Goal: Task Accomplishment & Management: Check status

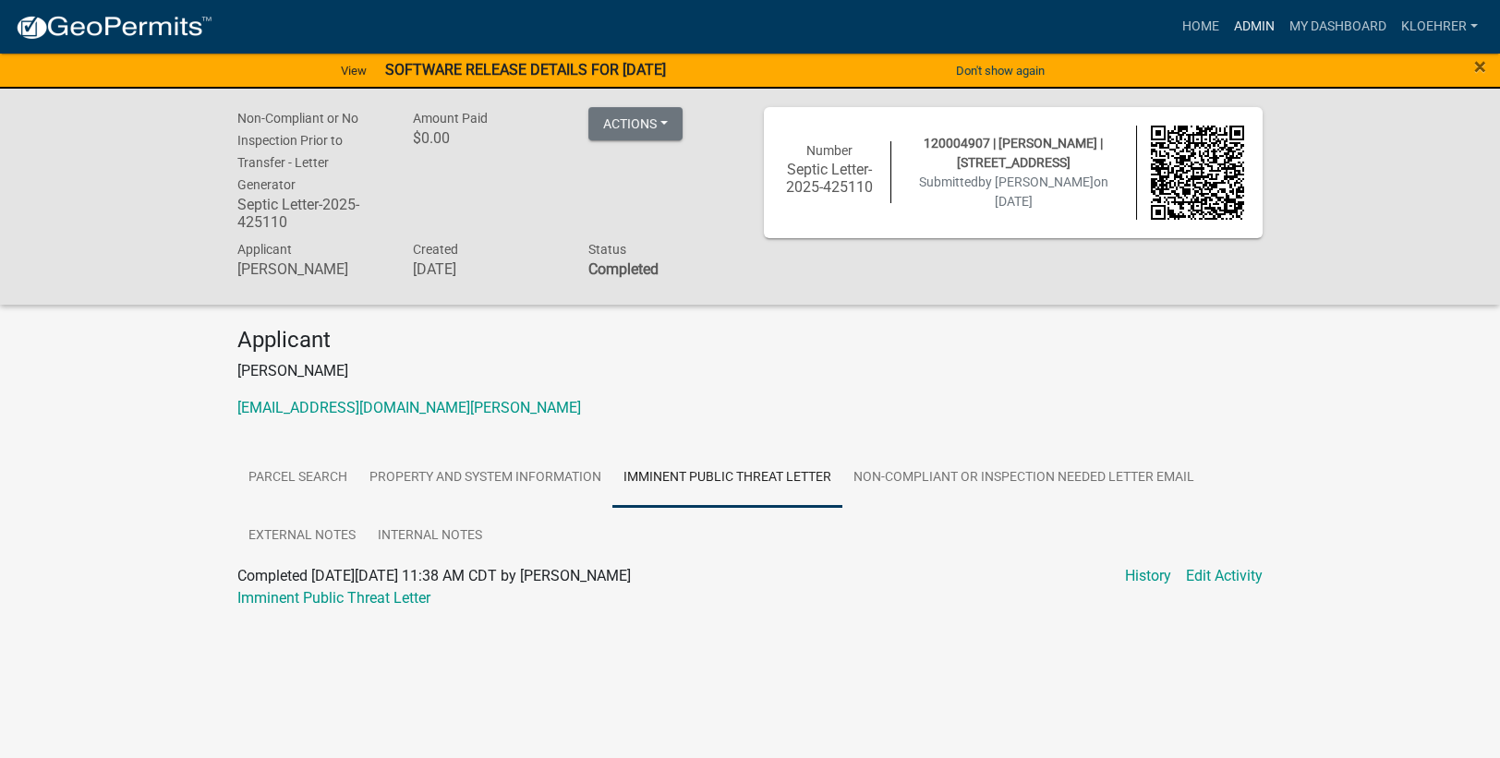
click at [1247, 29] on link "Admin" at bounding box center [1253, 26] width 55 height 35
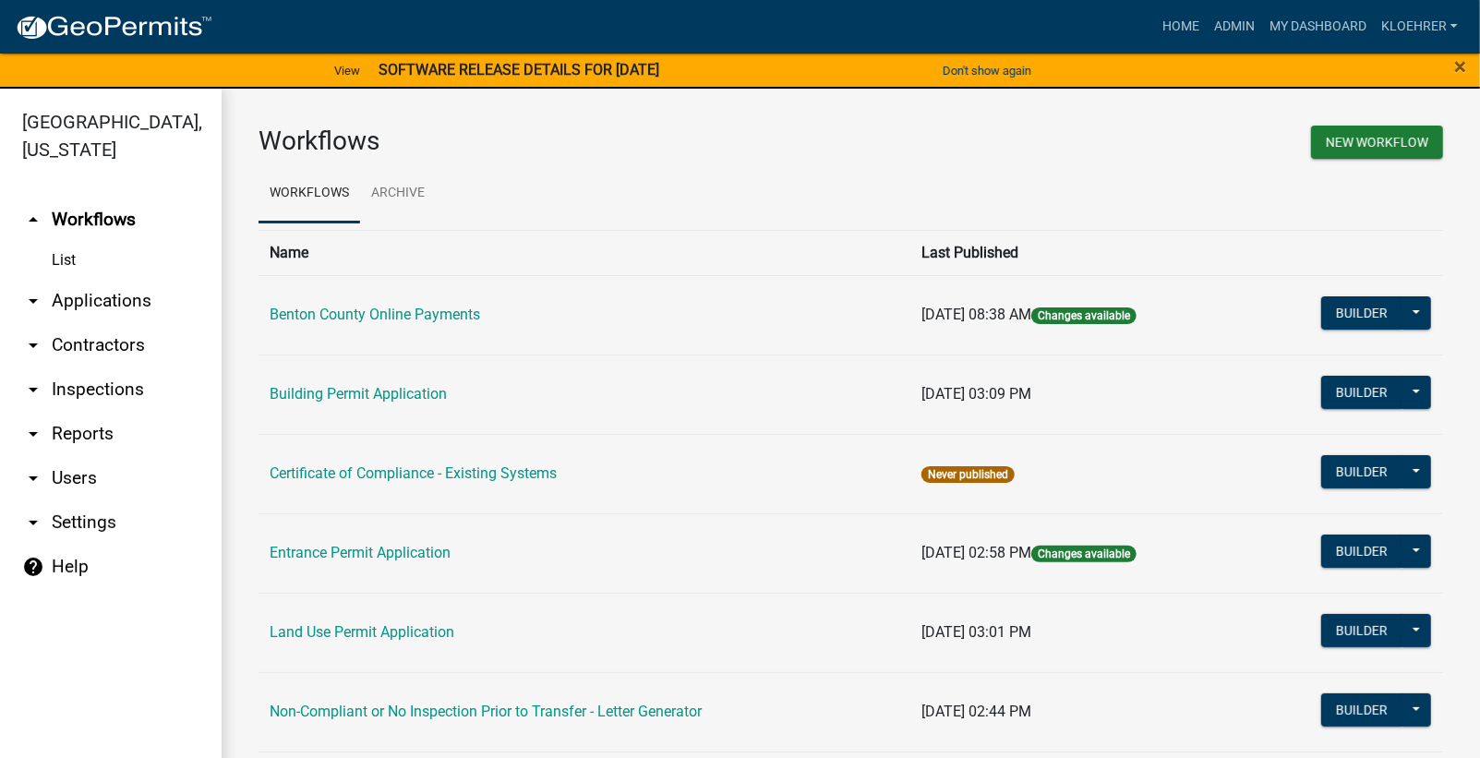
click at [84, 434] on link "arrow_drop_down Reports" at bounding box center [111, 434] width 222 height 44
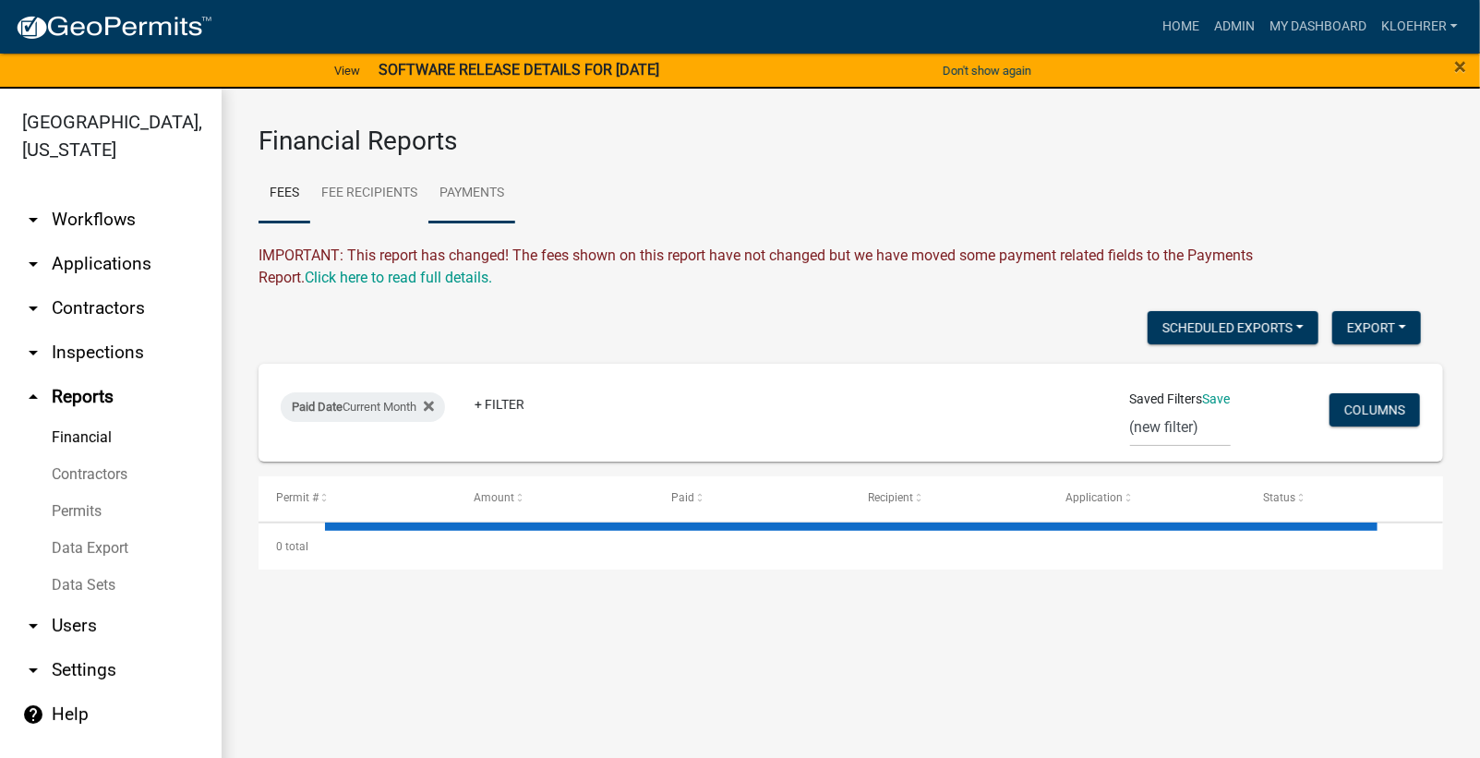
click at [488, 187] on link "Payments" at bounding box center [471, 193] width 87 height 59
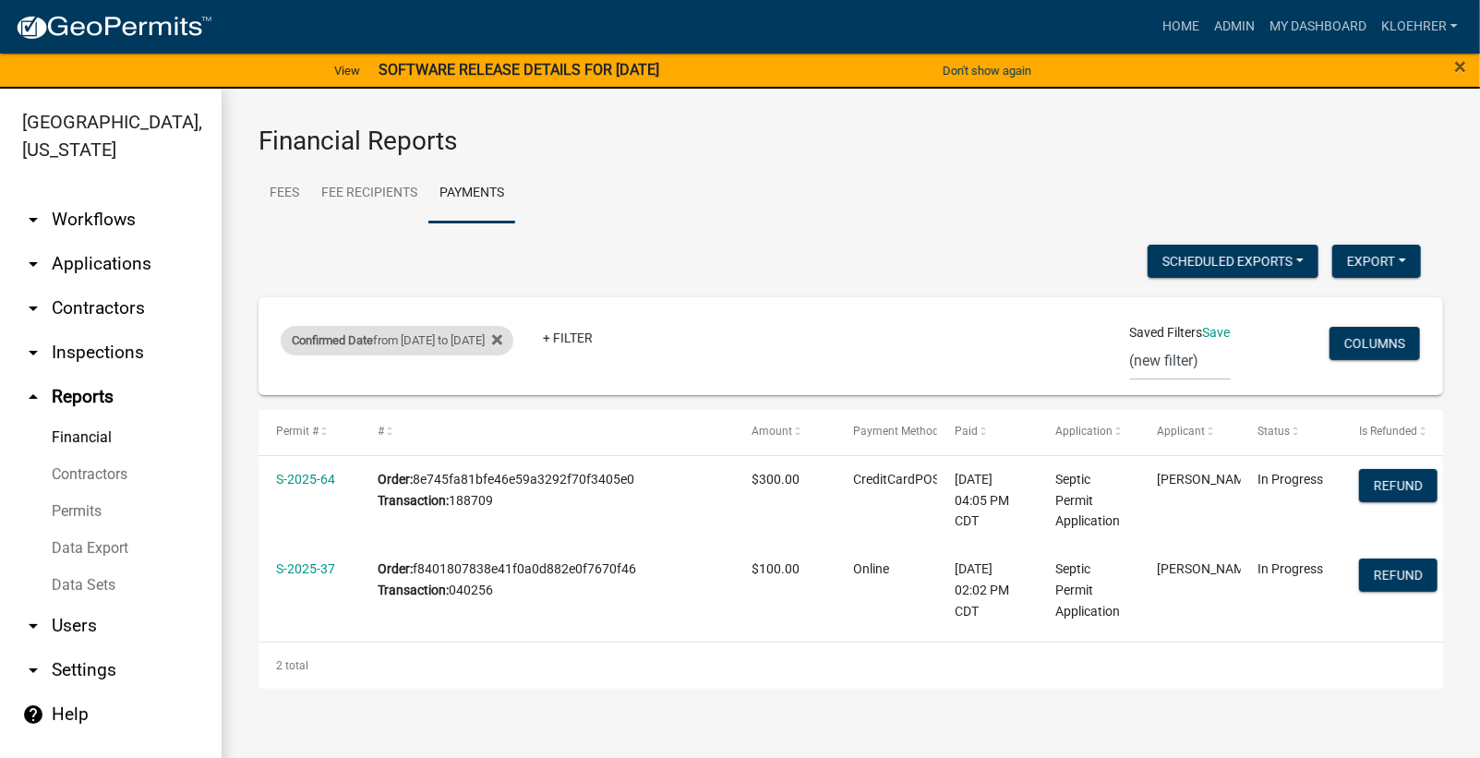
click at [444, 343] on div "Confirmed Date from [DATE] to [DATE]" at bounding box center [397, 341] width 233 height 30
select select "custom"
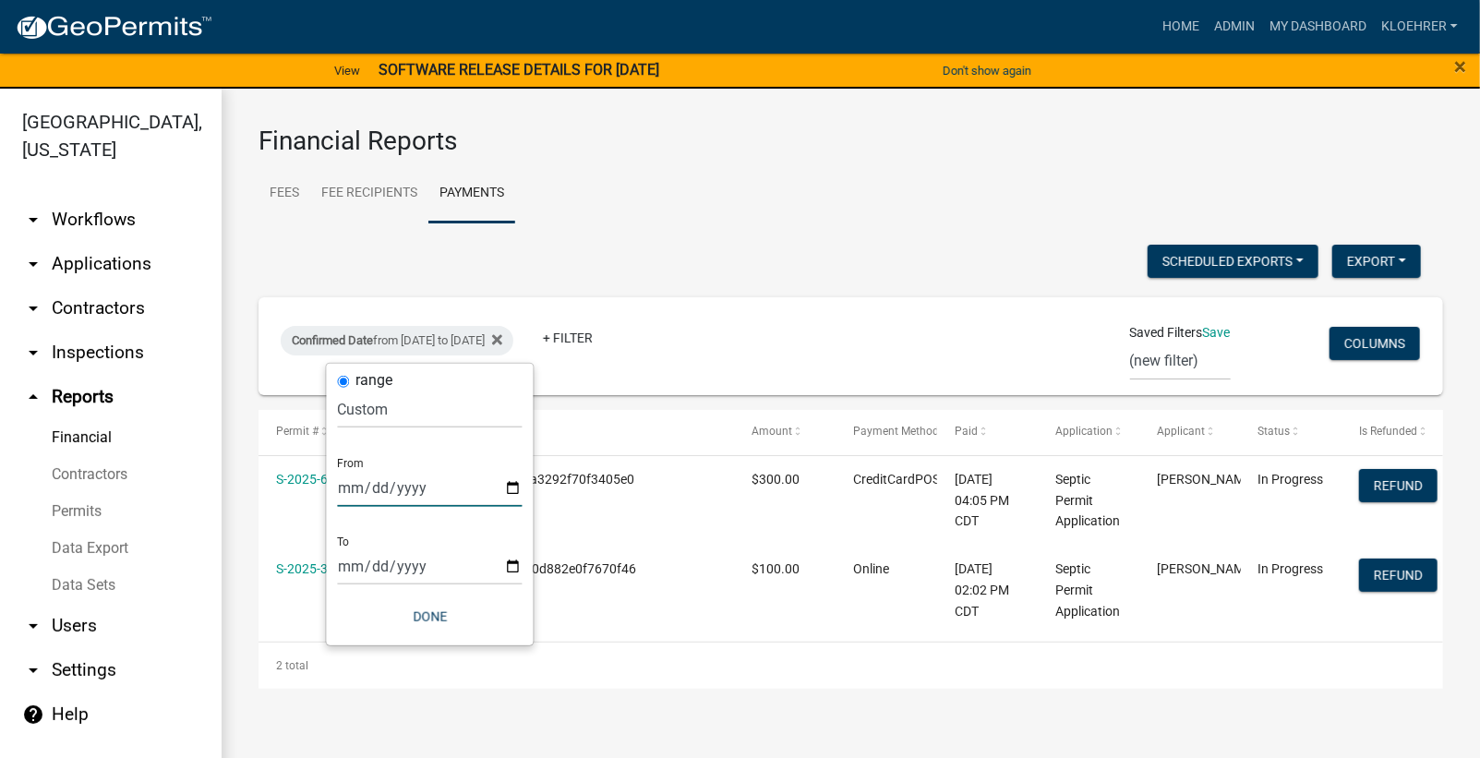
click at [370, 489] on input "[DATE]" at bounding box center [430, 488] width 185 height 38
type input "[DATE]"
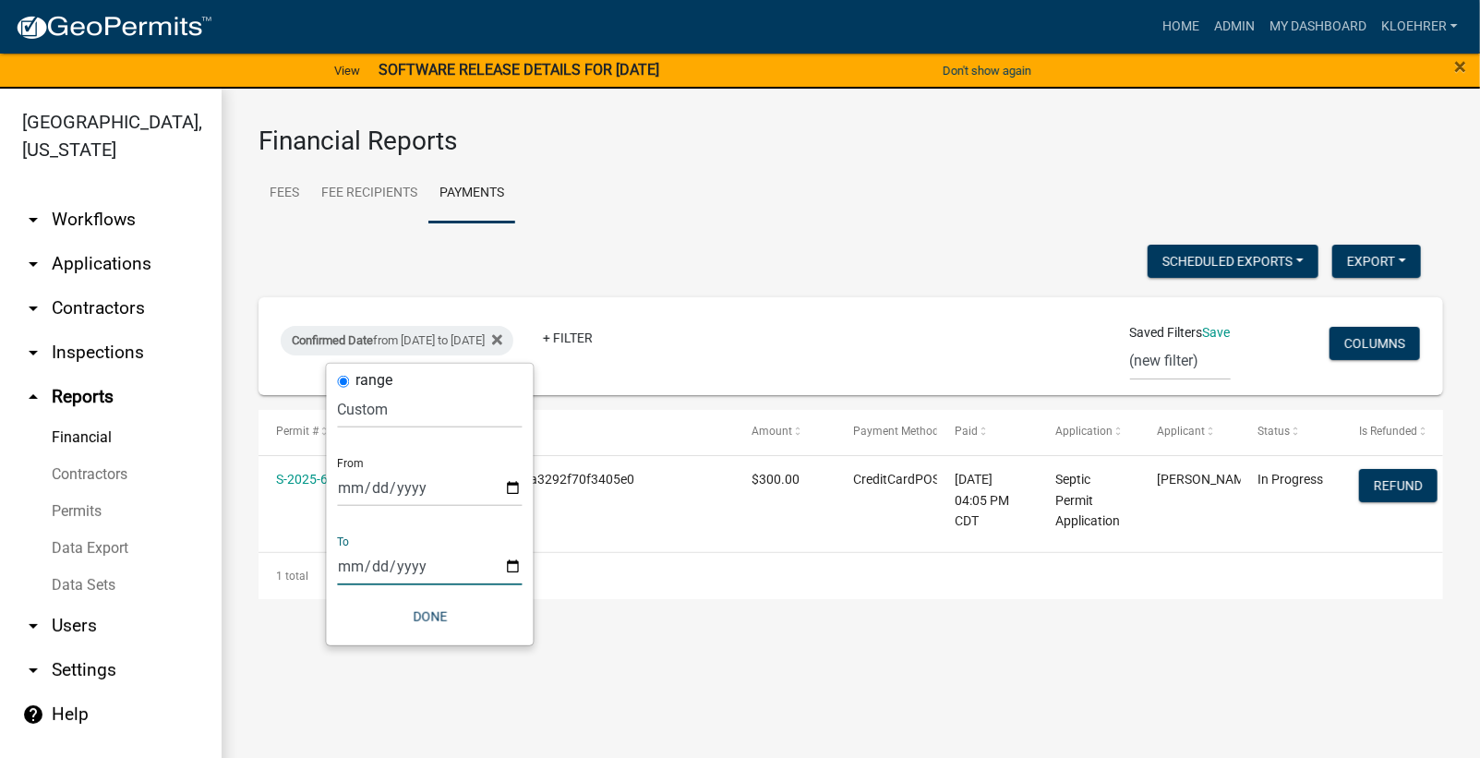
click at [369, 568] on input "[DATE]" at bounding box center [430, 567] width 185 height 38
type input "[DATE]"
click at [426, 612] on button "Done" at bounding box center [430, 616] width 185 height 33
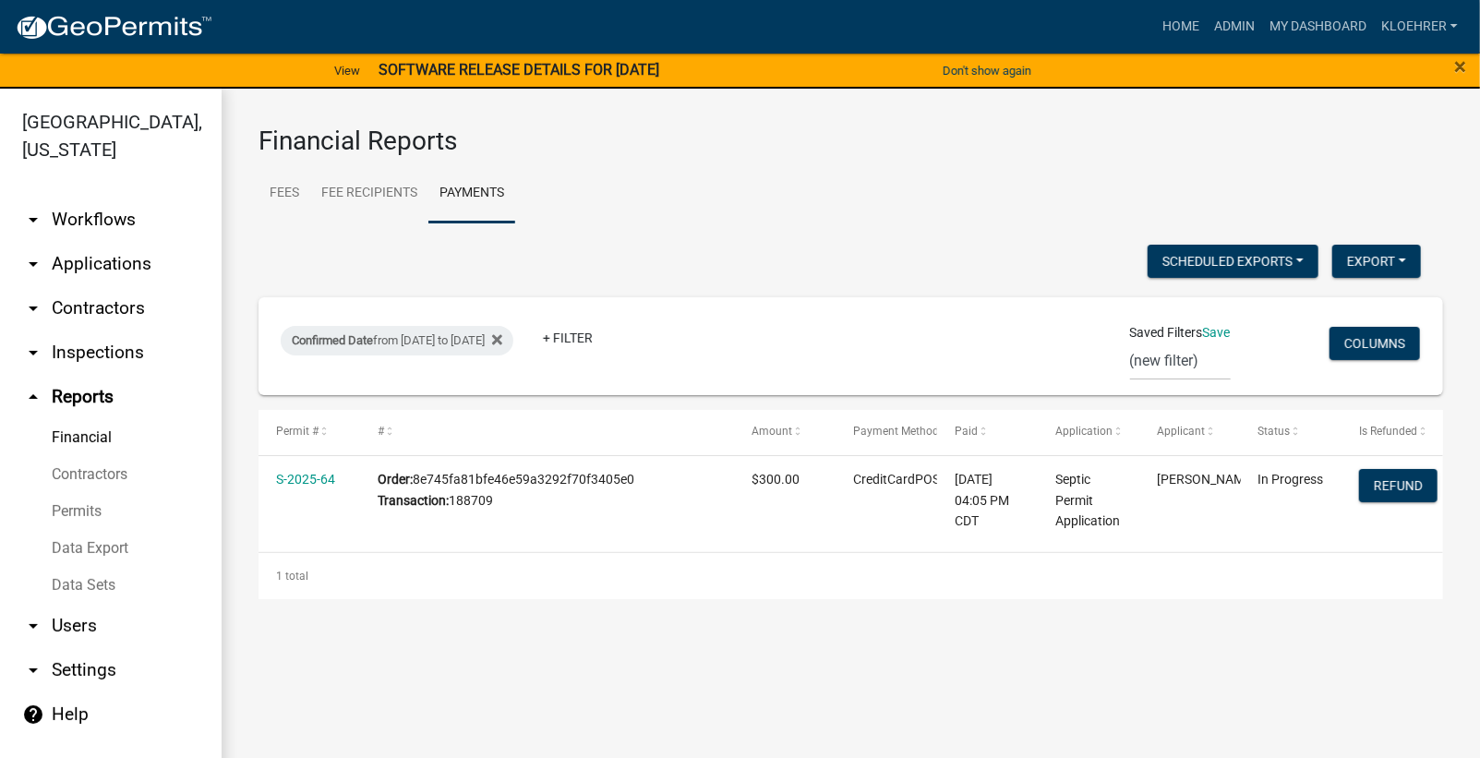
click at [404, 612] on div "Financial Reports Fees Fee Recipients Payments IMPORTANT: This report has chang…" at bounding box center [851, 363] width 1259 height 548
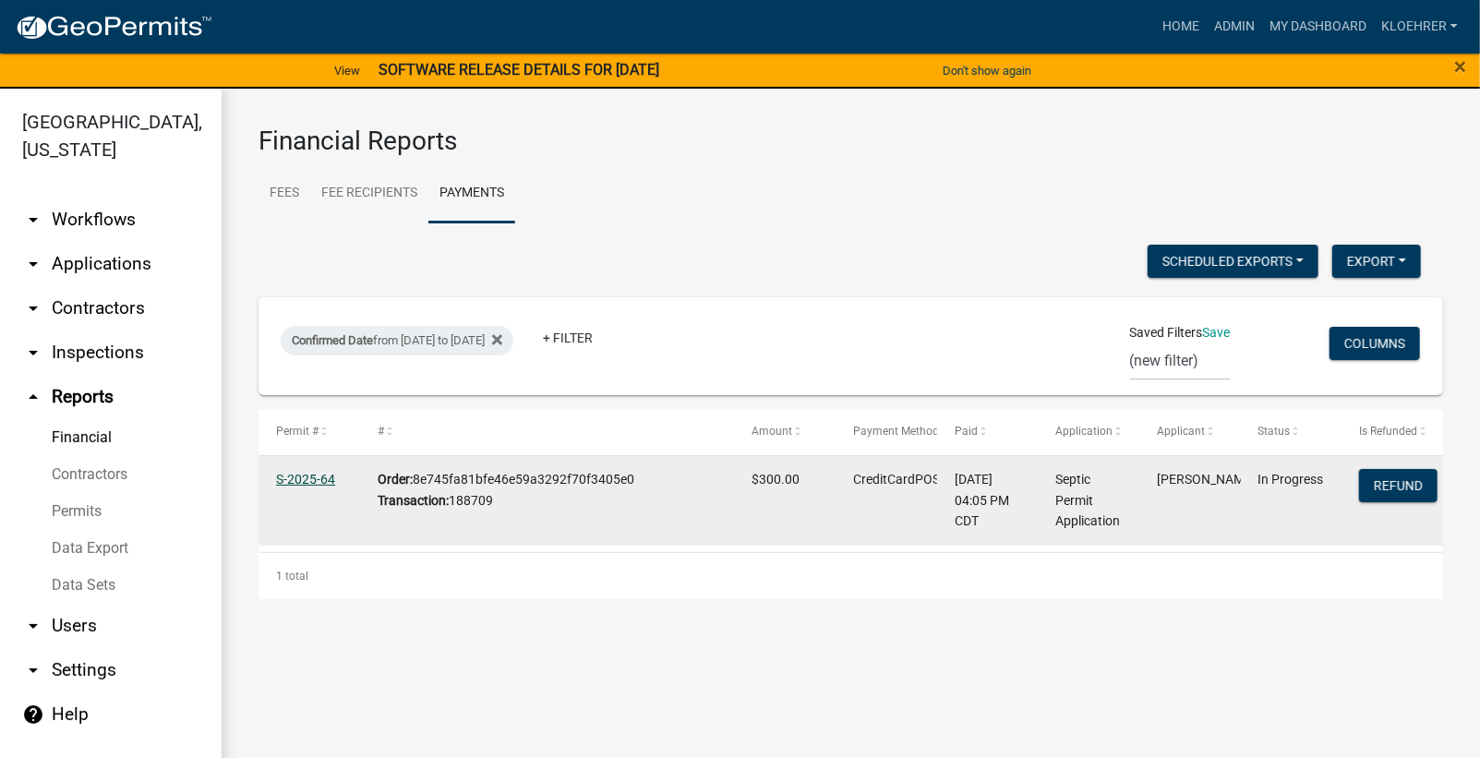
click at [302, 476] on link "S-2025-64" at bounding box center [305, 479] width 59 height 15
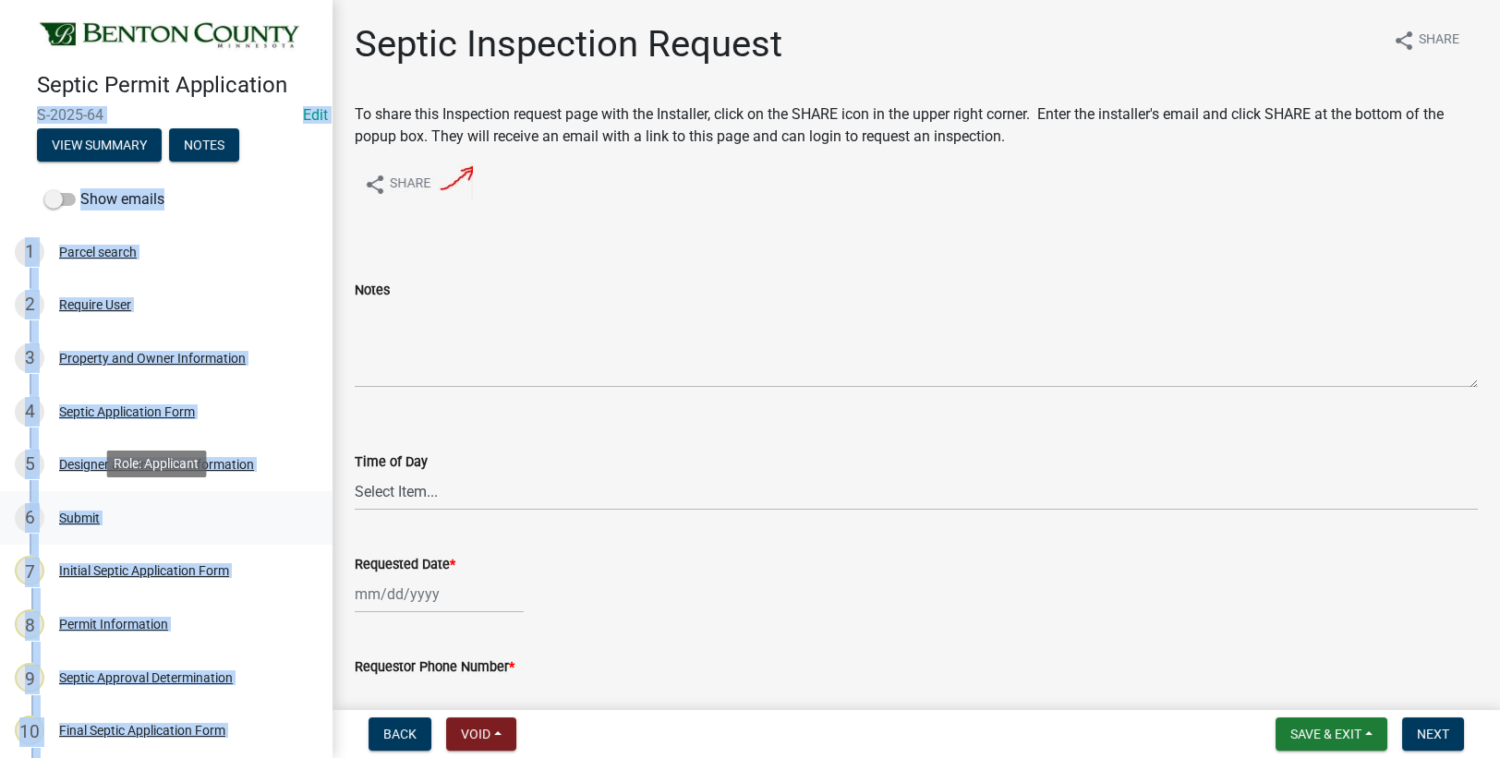
click at [252, 523] on div "6 Submit" at bounding box center [159, 518] width 288 height 30
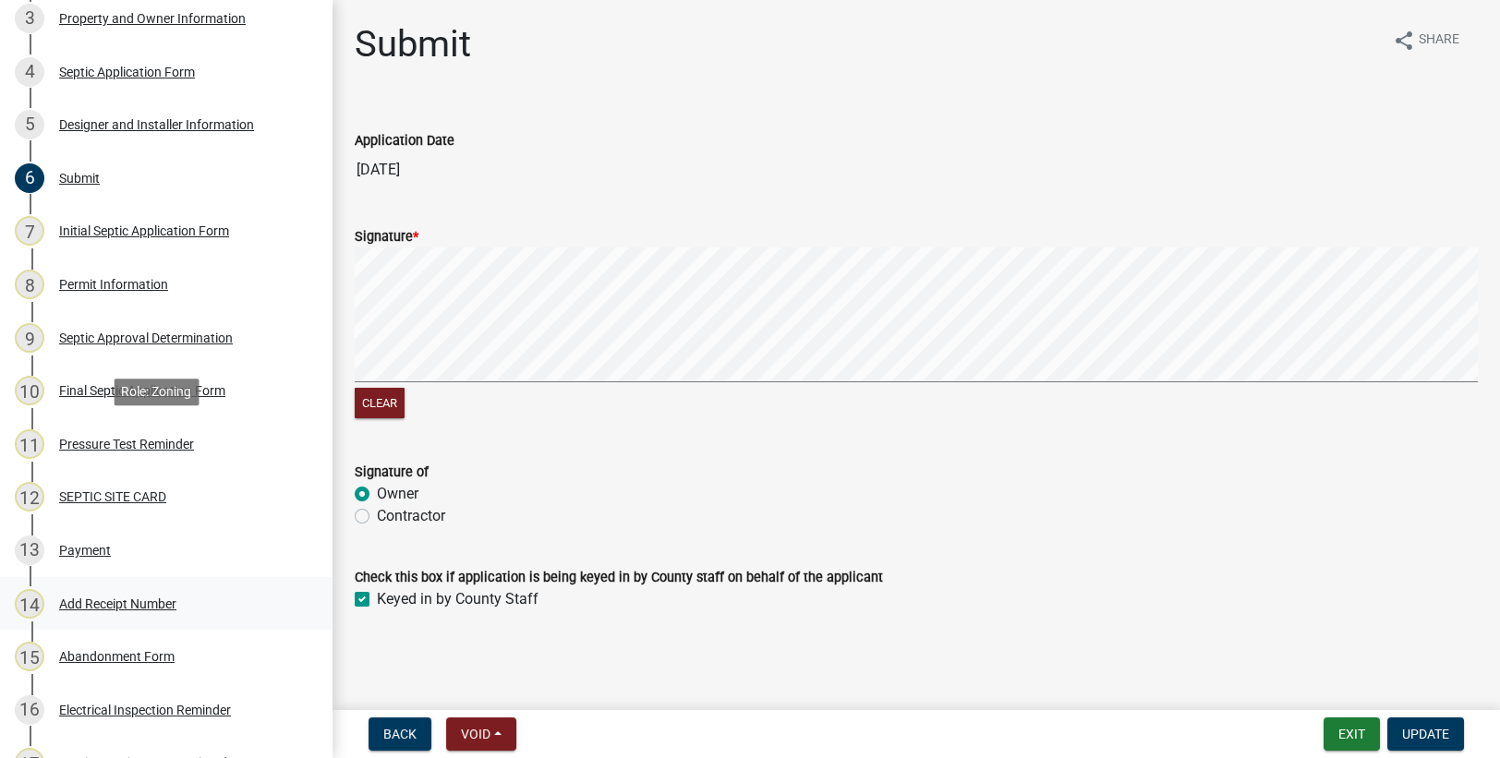
scroll to position [495, 0]
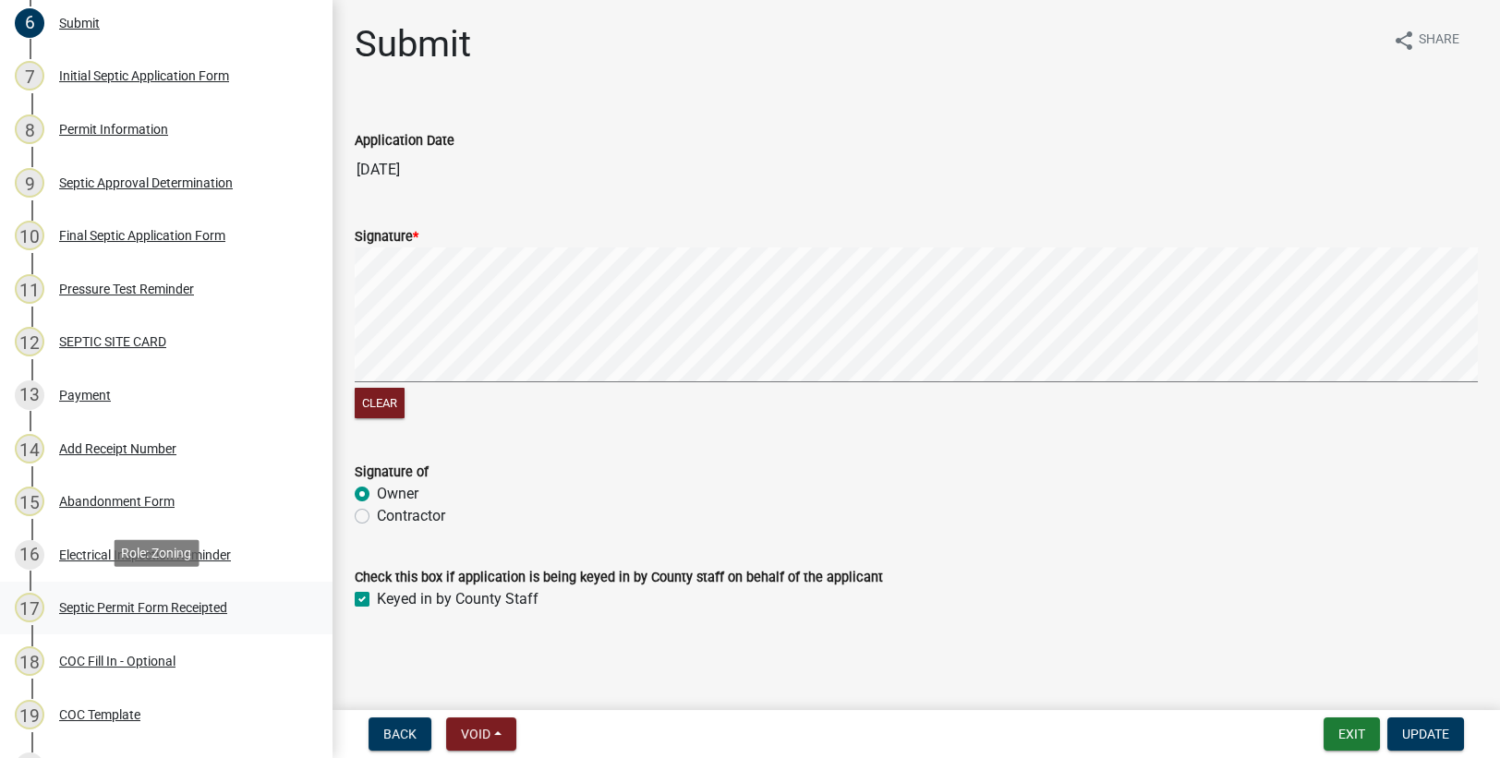
click at [202, 605] on div "Septic Permit Form Receipted" at bounding box center [143, 607] width 168 height 13
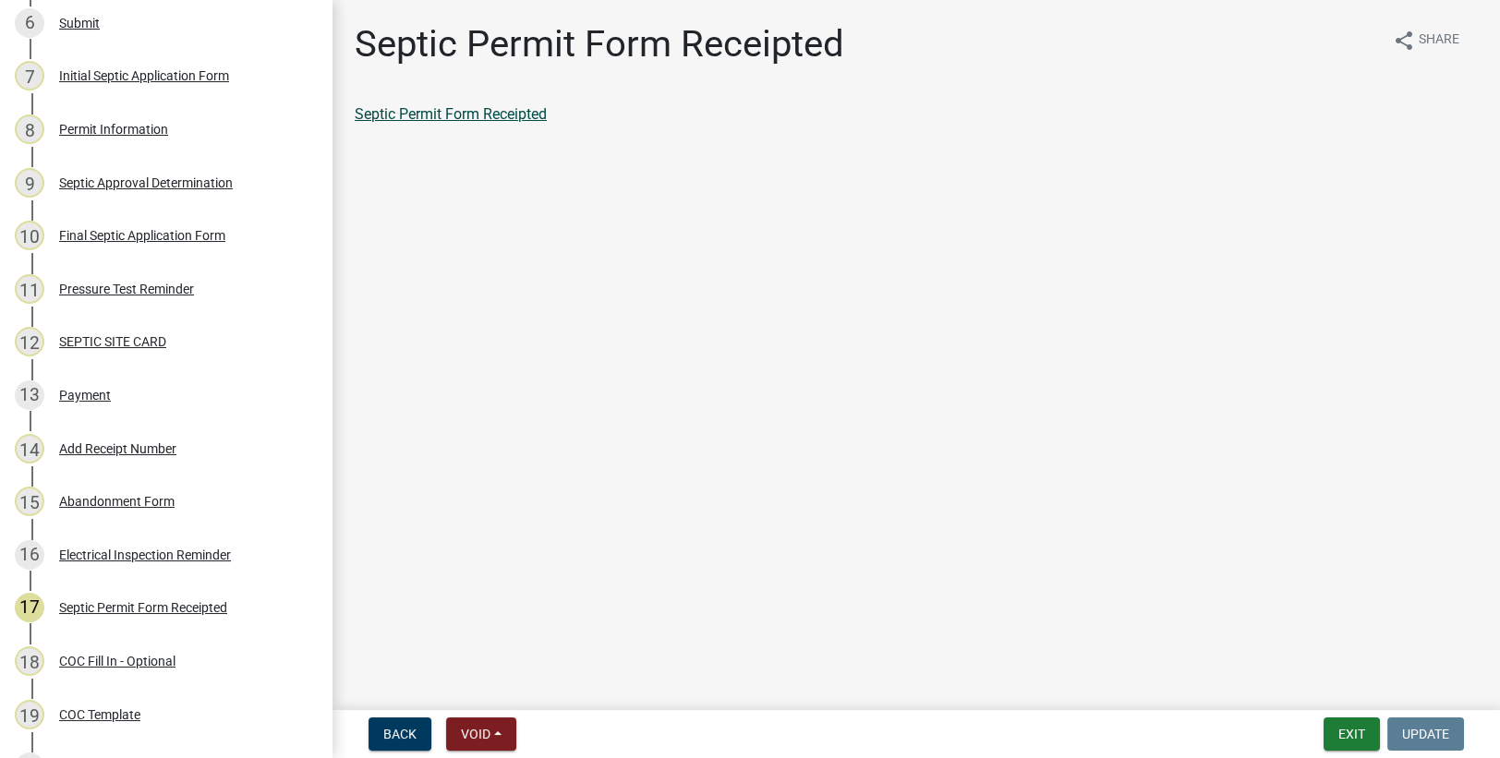
click at [487, 105] on link "Septic Permit Form Receipted" at bounding box center [451, 114] width 192 height 18
click at [80, 392] on div "Payment" at bounding box center [85, 395] width 52 height 13
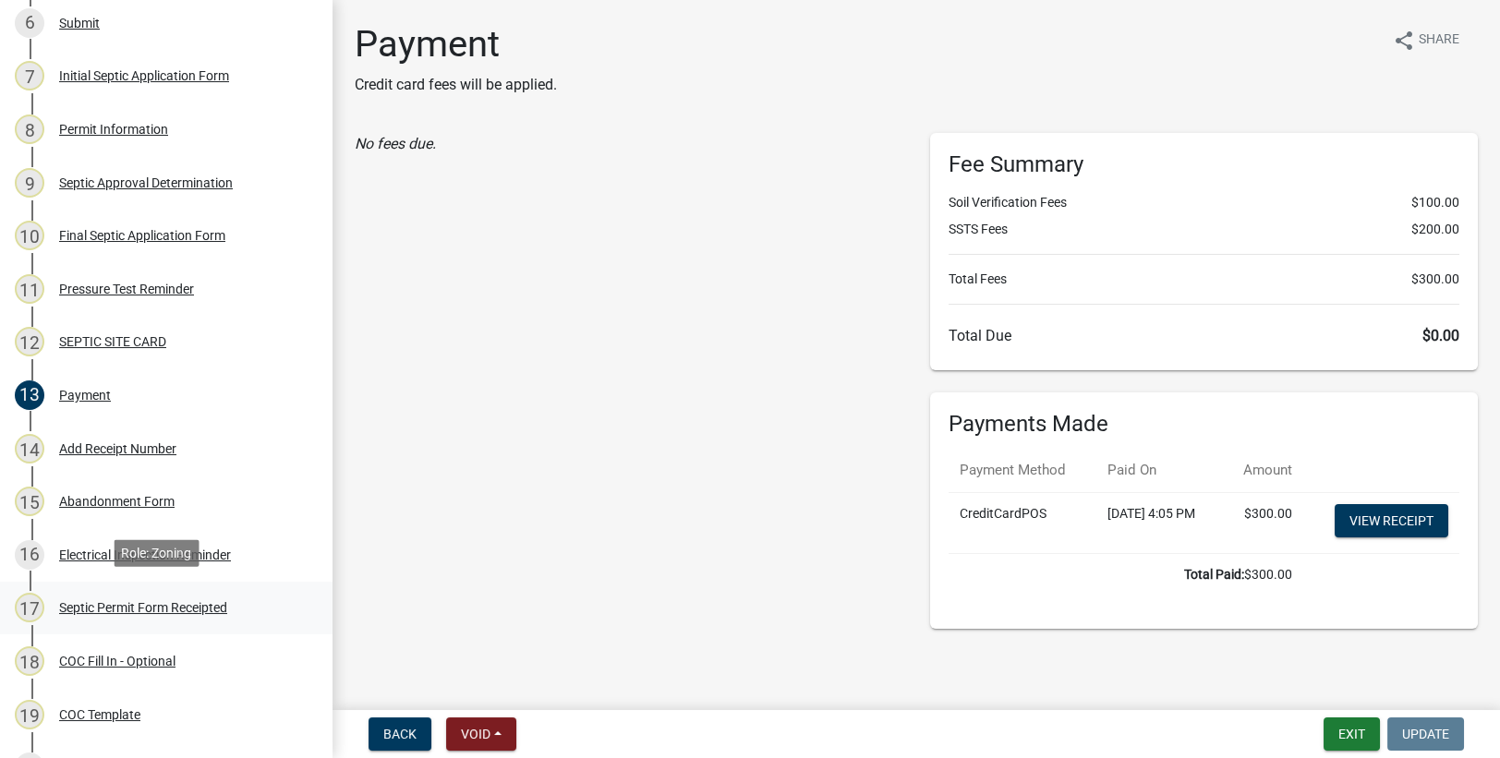
click at [154, 601] on div "Septic Permit Form Receipted" at bounding box center [143, 607] width 168 height 13
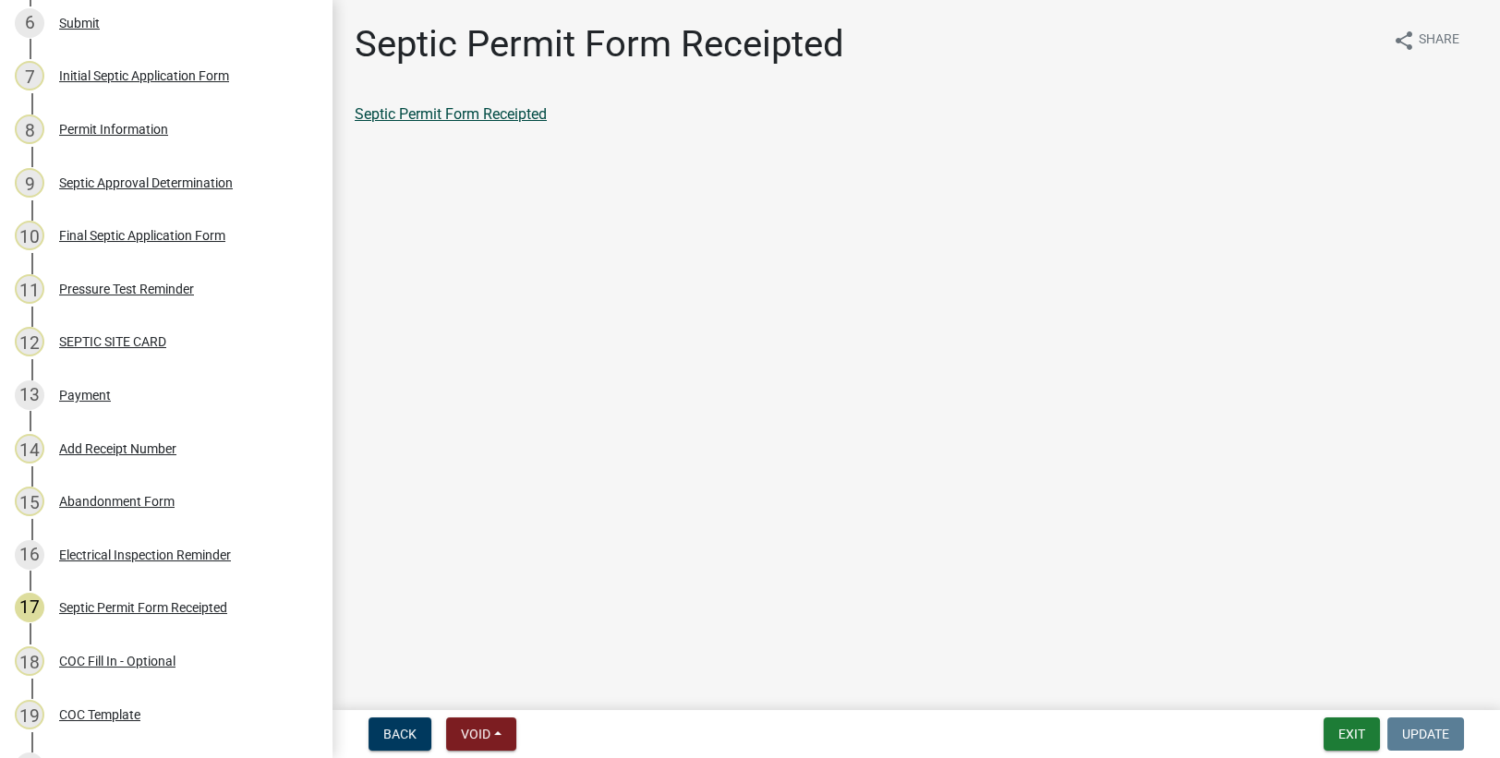
click at [517, 105] on link "Septic Permit Form Receipted" at bounding box center [451, 114] width 192 height 18
click at [509, 118] on link "Septic Permit Form Receipted" at bounding box center [451, 114] width 192 height 18
